Goal: Information Seeking & Learning: Learn about a topic

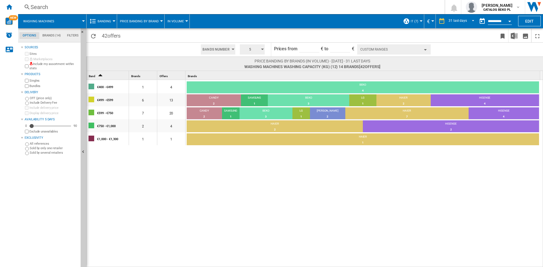
click at [320, 187] on div "€400 - €499 1 4 BEKO 4 100% €499 - €599 6 13 CANDY 2 15.38% SAMSUNG 1 7.69% BEK…" at bounding box center [314, 174] width 456 height 188
click at [233, 196] on div "€400 - €499 1 4 BEKO 4 100% €499 - €599 6 13 CANDY 2 15.38% SAMSUNG 1 7.69% BEK…" at bounding box center [314, 174] width 456 height 188
click at [192, 157] on div "€400 - €499 1 4 BEKO 4 100% €499 - €599 6 13 CANDY 2 15.38% SAMSUNG 1 7.69% BEK…" at bounding box center [314, 174] width 456 height 188
click at [281, 202] on div "€400 - €499 1 4 BEKO 4 100% €499 - €599 6 13 CANDY 2 15.38% SAMSUNG 1 7.69% BEK…" at bounding box center [314, 174] width 456 height 188
click at [377, 220] on div "€400 - €499 1 4 BEKO 4 100% €499 - €599 6 13 CANDY 2 15.38% SAMSUNG 1 7.69% BEK…" at bounding box center [314, 174] width 456 height 188
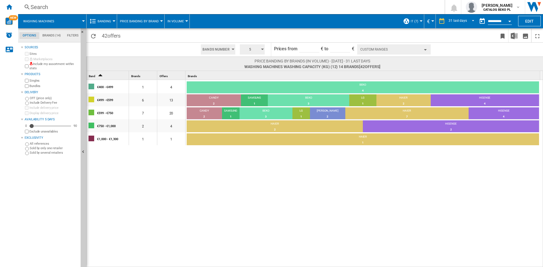
click at [352, 152] on div "€400 - €499 1 4 BEKO 4 100% €499 - €599 6 13 CANDY 2 15.38% SAMSUNG 1 7.69% BEK…" at bounding box center [314, 174] width 456 height 188
